Goal: Task Accomplishment & Management: Use online tool/utility

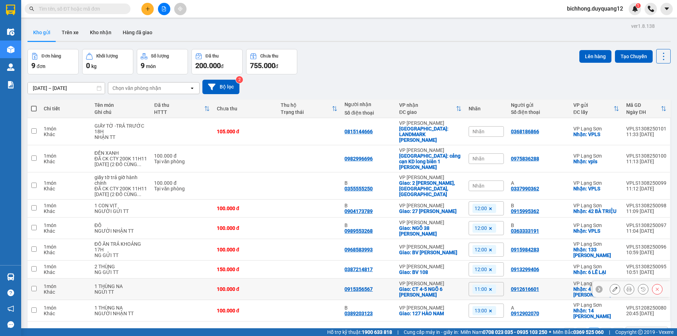
click at [36, 286] on input "checkbox" at bounding box center [33, 288] width 5 height 5
checkbox input "true"
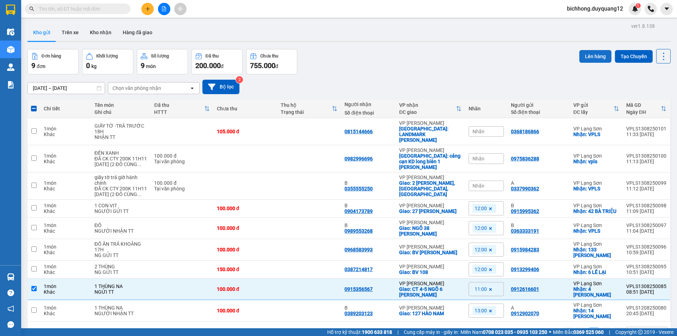
click at [586, 57] on button "Lên hàng" at bounding box center [596, 56] width 32 height 13
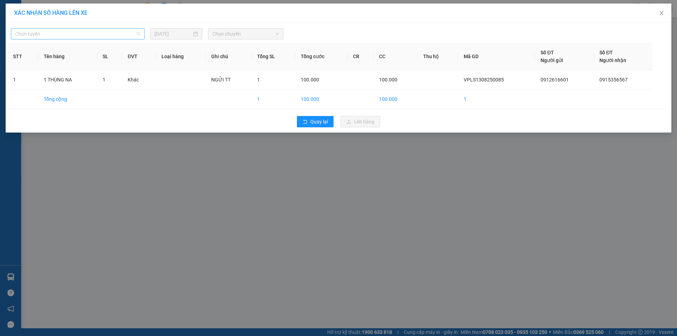
click at [94, 33] on span "Chọn tuyến" at bounding box center [77, 34] width 125 height 11
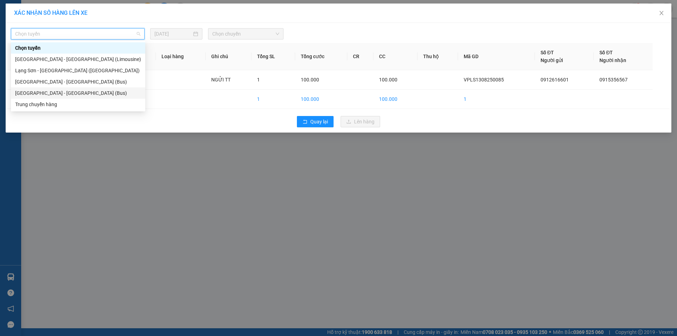
click at [61, 94] on div "Lạng Sơn - Hà Nội (Bus)" at bounding box center [78, 93] width 126 height 8
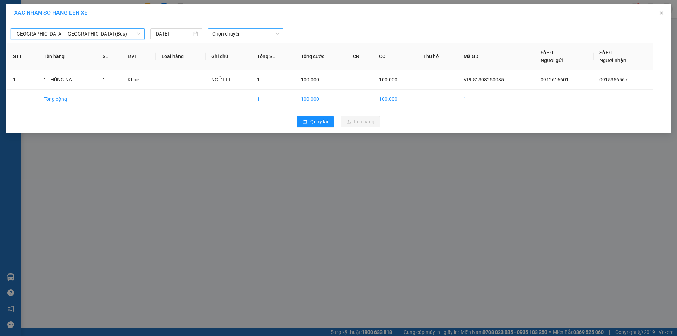
click at [248, 35] on span "Chọn chuyến" at bounding box center [245, 34] width 67 height 11
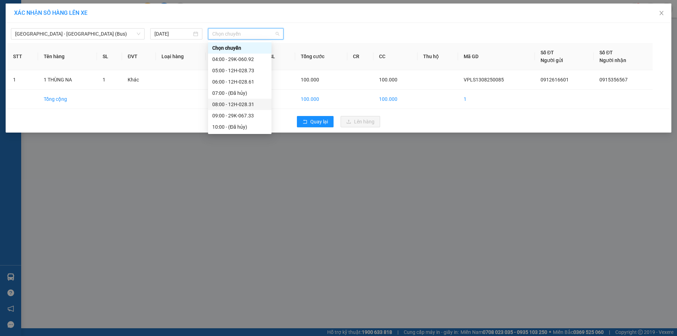
scroll to position [23, 0]
click at [254, 114] on div "11:00 - 29K-060.92" at bounding box center [239, 115] width 55 height 8
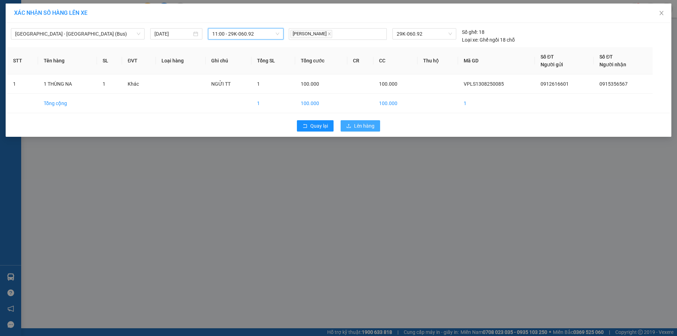
click at [362, 126] on span "Lên hàng" at bounding box center [364, 126] width 20 height 8
